Goal: Task Accomplishment & Management: Manage account settings

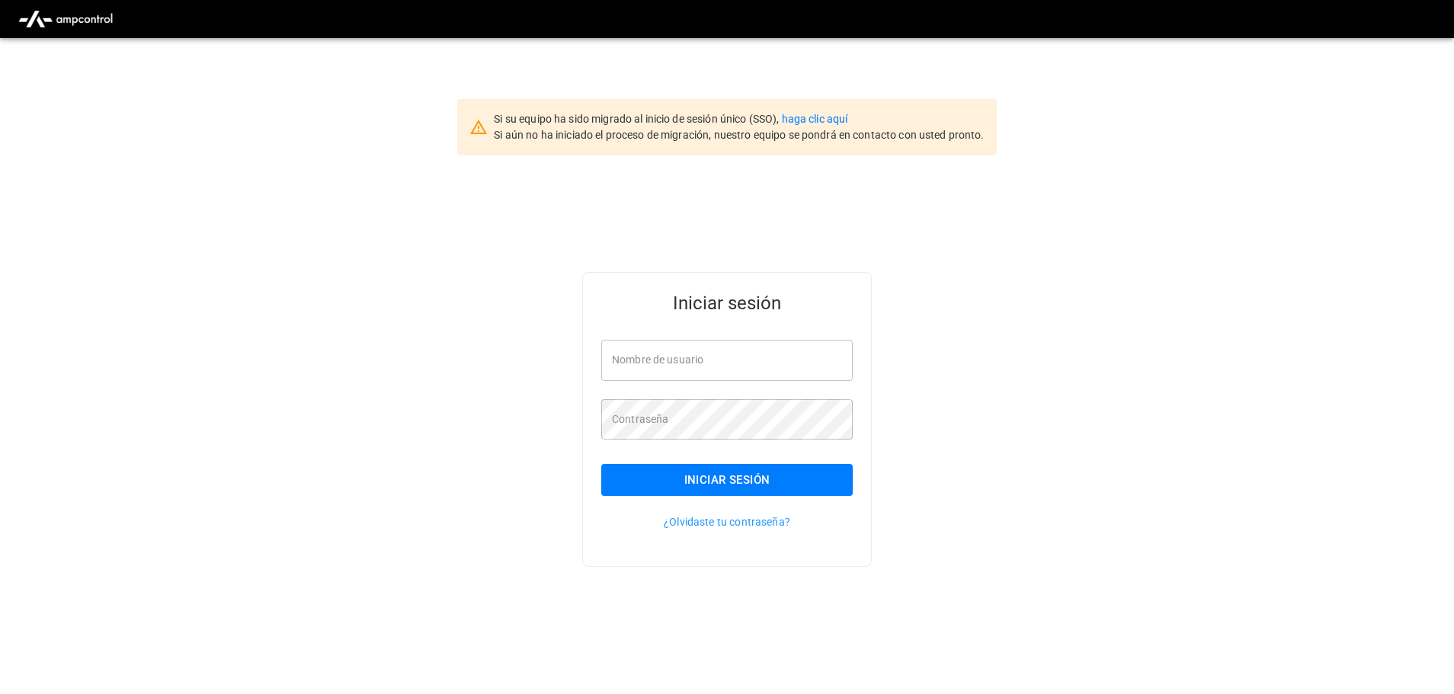
type input "**********"
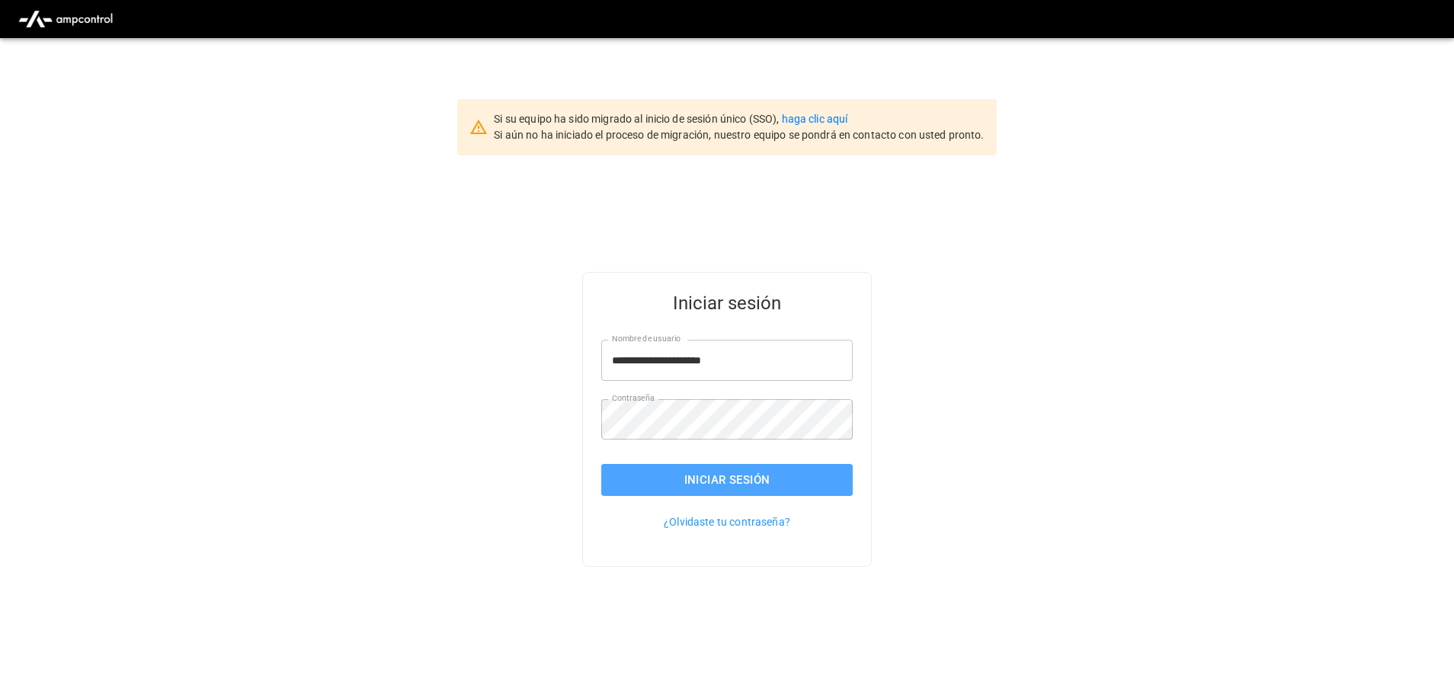
drag, startPoint x: 811, startPoint y: 479, endPoint x: 811, endPoint y: 468, distance: 10.7
click at [811, 478] on button "Iniciar sesión" at bounding box center [727, 480] width 252 height 32
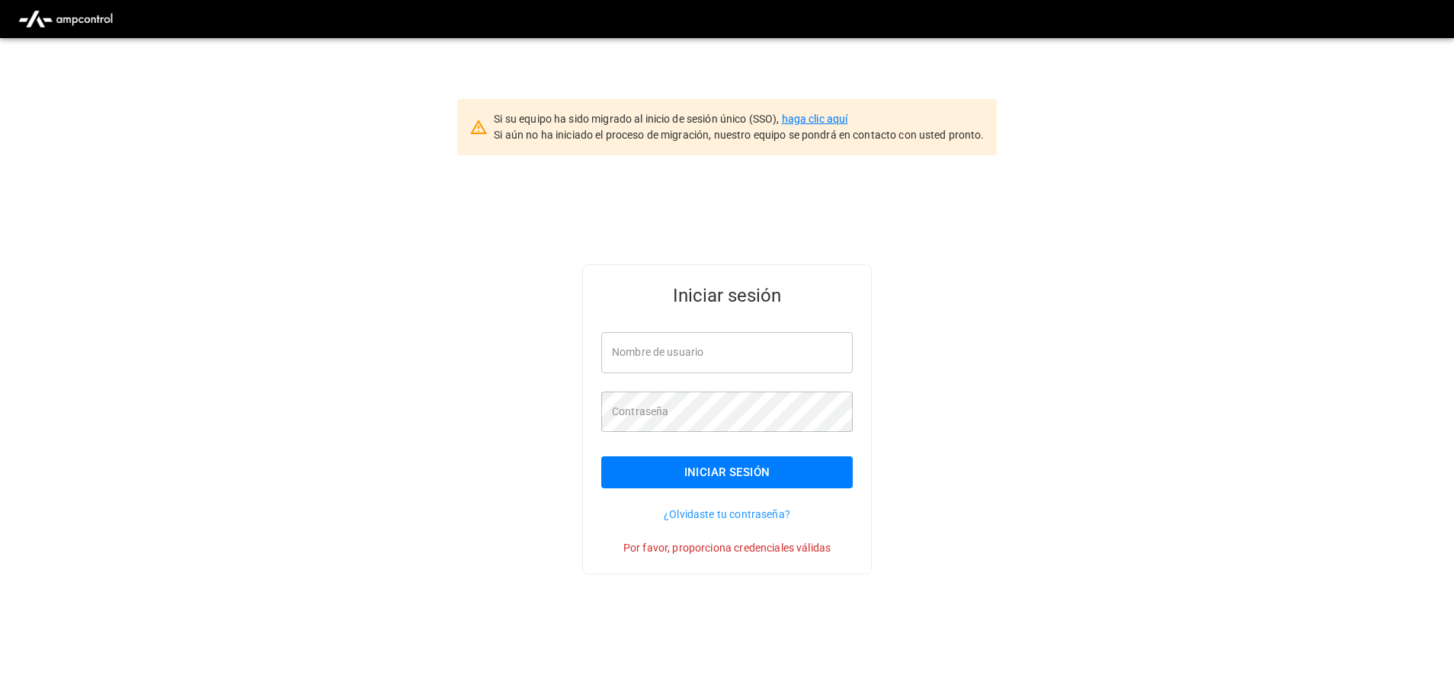
click at [813, 118] on link "haga clic aquí" at bounding box center [815, 119] width 66 height 12
